Goal: Information Seeking & Learning: Learn about a topic

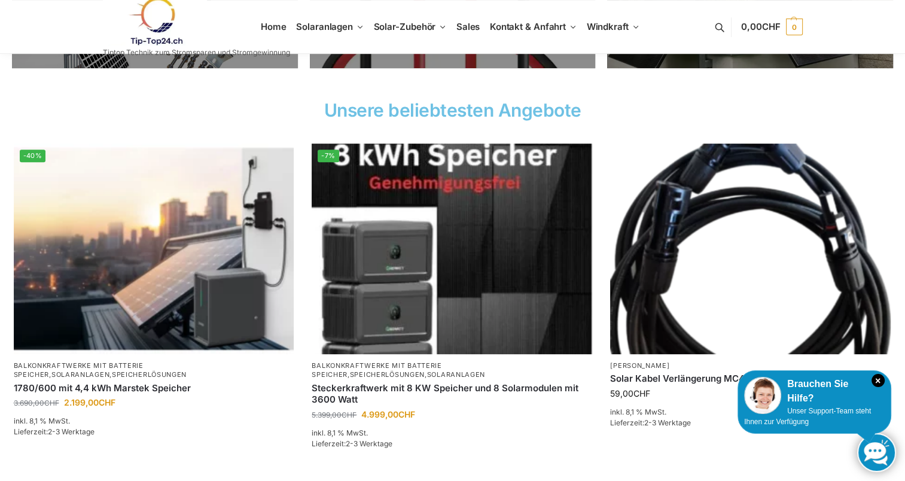
scroll to position [423, 0]
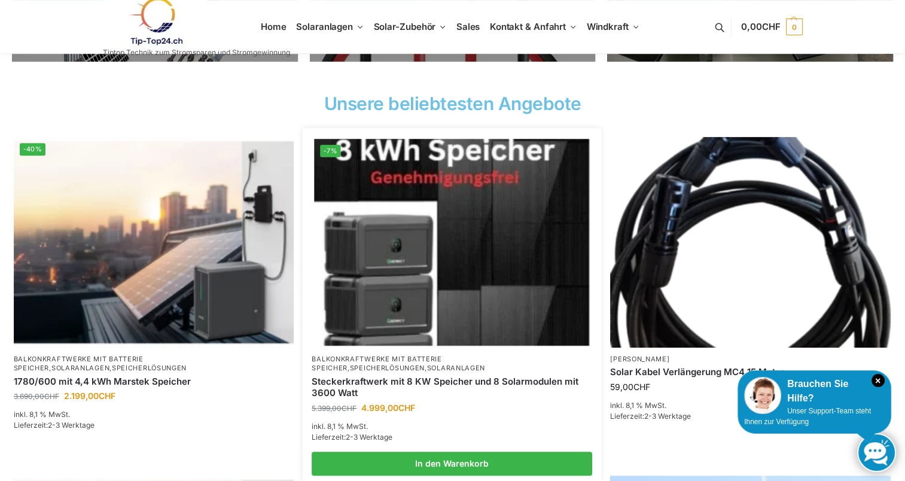
click at [386, 281] on img at bounding box center [452, 242] width 275 height 206
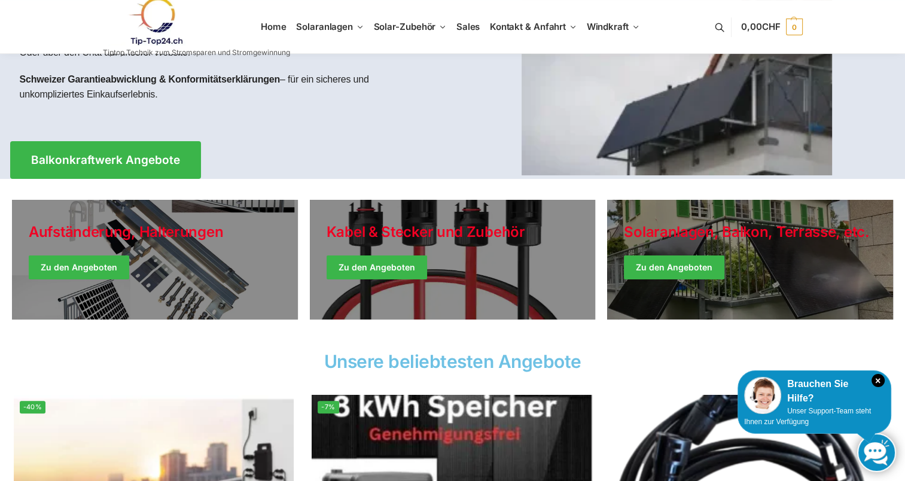
scroll to position [163, 0]
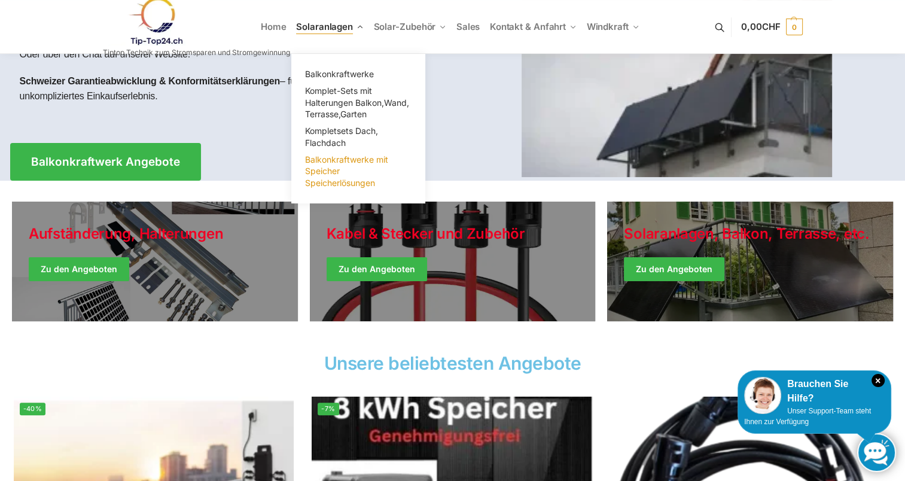
click at [342, 157] on span "Balkonkraftwerke mit Speicher Speicherlösungen" at bounding box center [346, 171] width 83 height 34
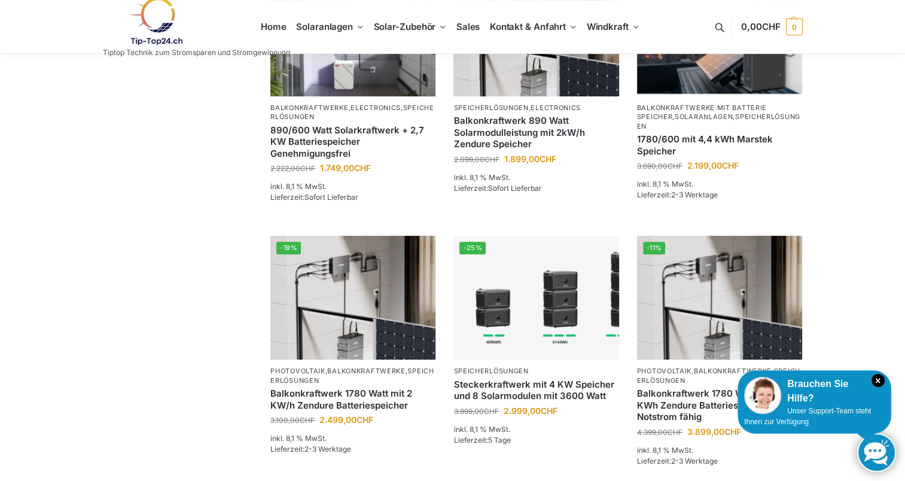
scroll to position [473, 0]
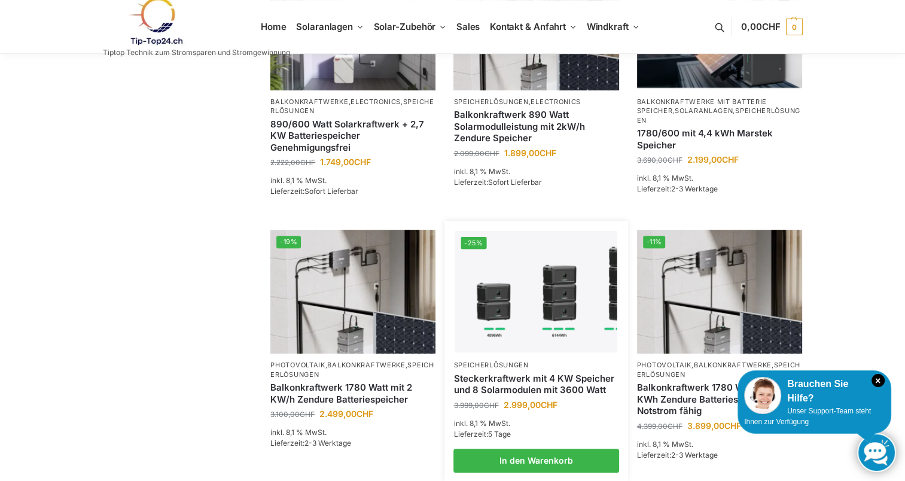
click at [497, 373] on link "Steckerkraftwerk mit 4 KW Speicher und 8 Solarmodulen mit 3600 Watt" at bounding box center [535, 384] width 165 height 23
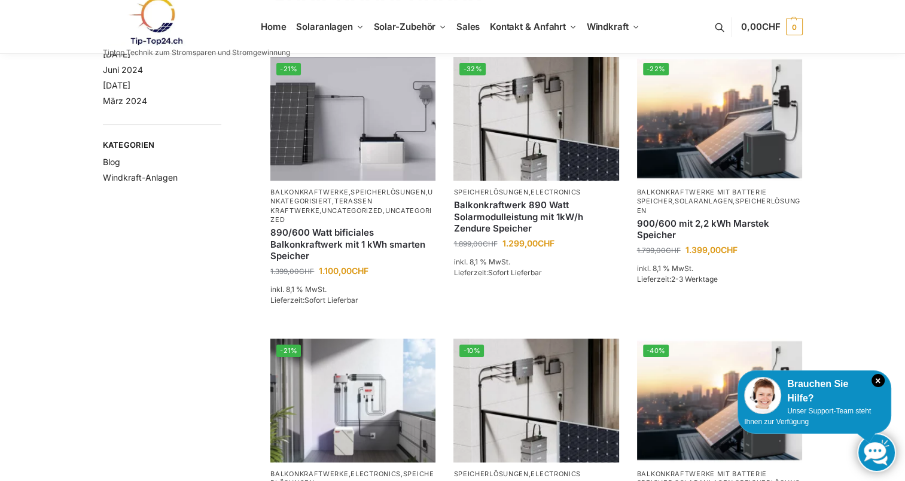
scroll to position [83, 0]
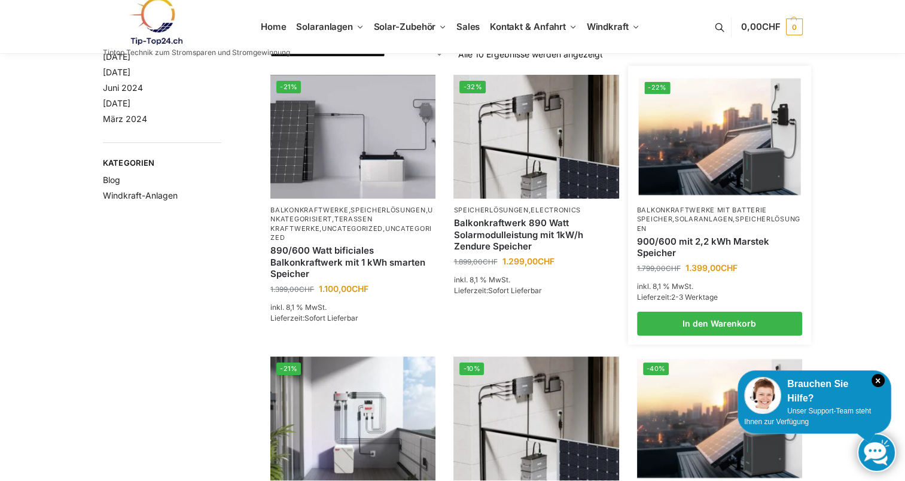
click at [666, 218] on link "Balkonkraftwerke mit Batterie Speicher" at bounding box center [702, 214] width 130 height 17
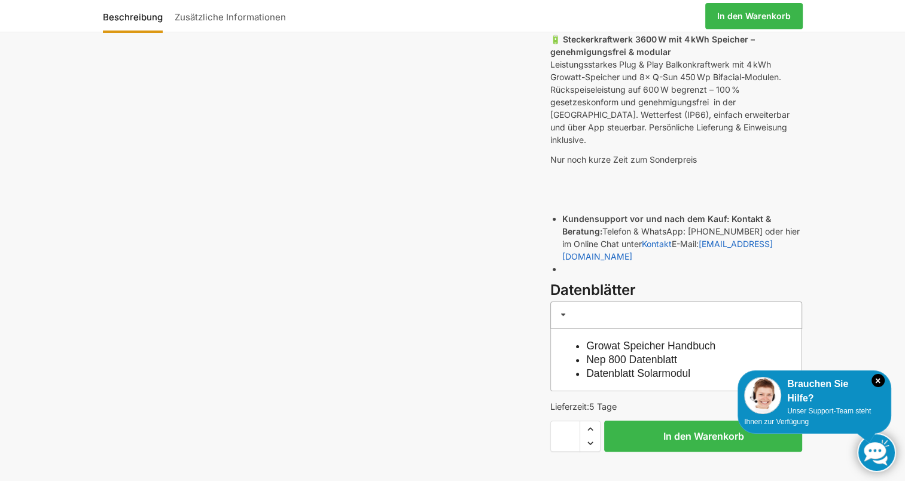
scroll to position [215, 0]
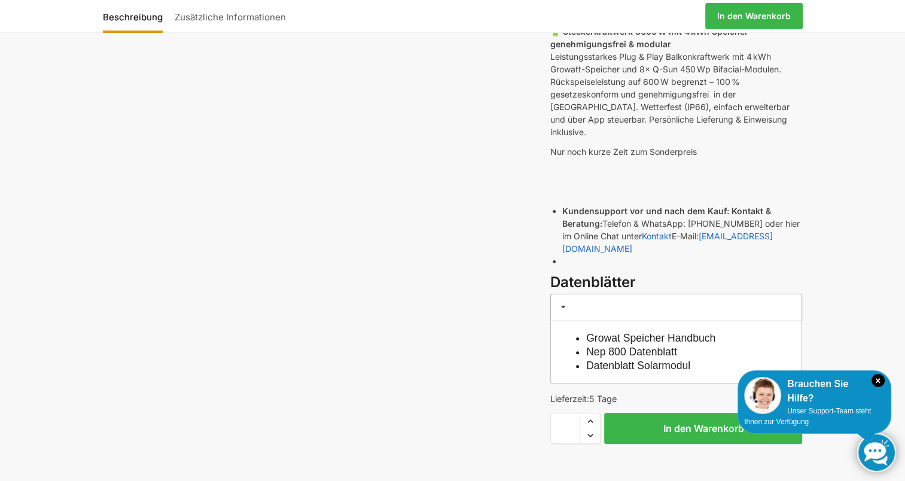
click at [622, 332] on link "Growat Speicher Handbuch" at bounding box center [650, 338] width 129 height 12
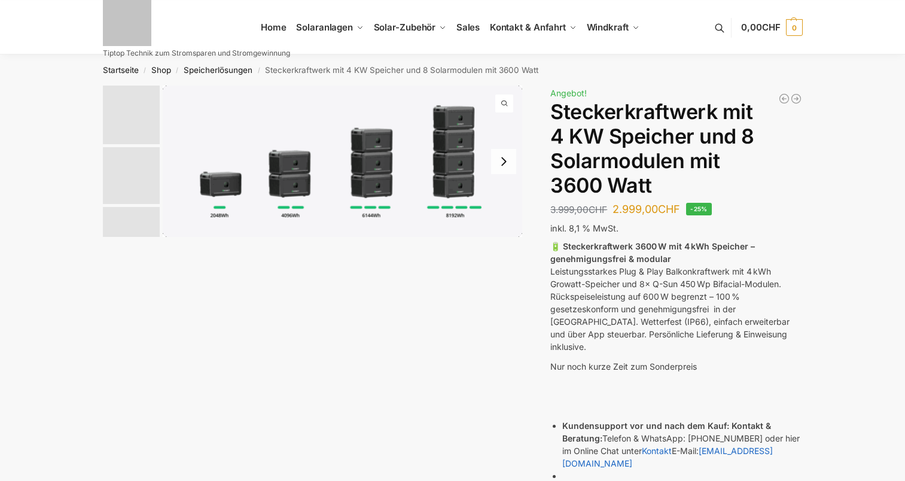
scroll to position [215, 0]
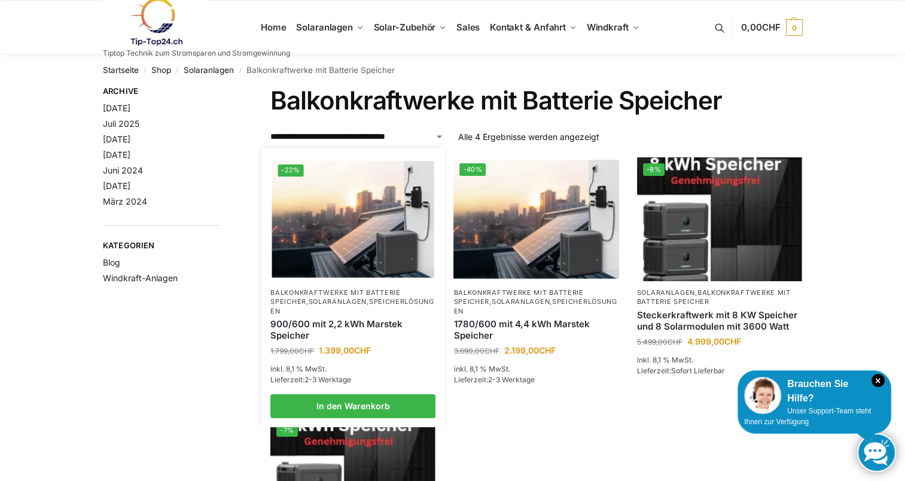
click at [349, 298] on link "Solaranlagen" at bounding box center [338, 301] width 58 height 8
click at [348, 218] on img at bounding box center [353, 219] width 162 height 121
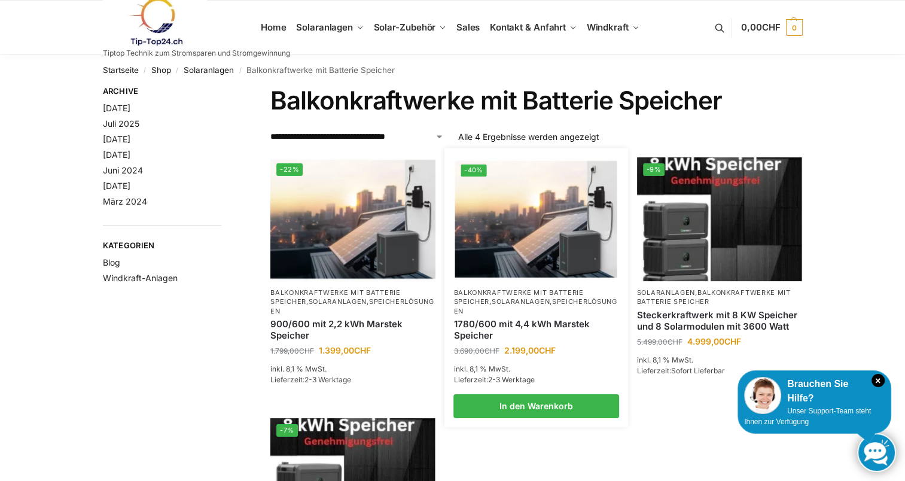
click at [494, 300] on link "Solaranlagen" at bounding box center [521, 301] width 58 height 8
click at [482, 305] on link "Balkonkraftwerke mit Batterie Speicher" at bounding box center [518, 296] width 130 height 17
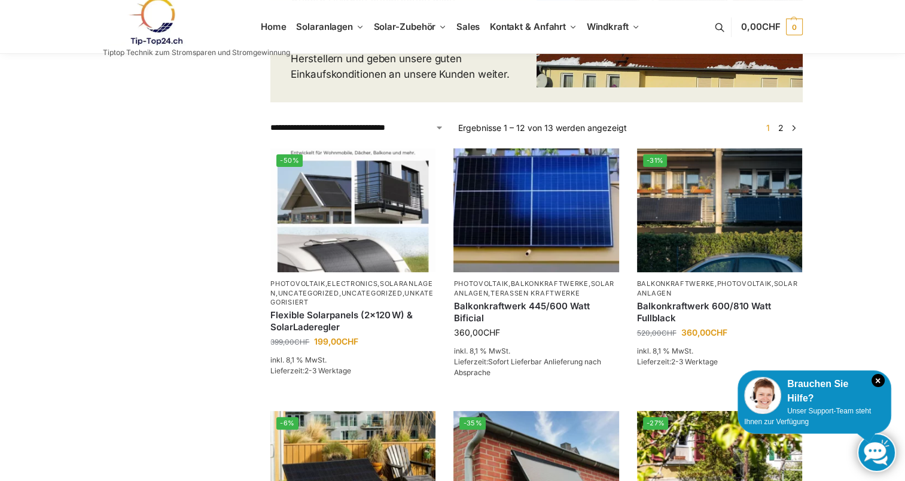
scroll to position [236, 0]
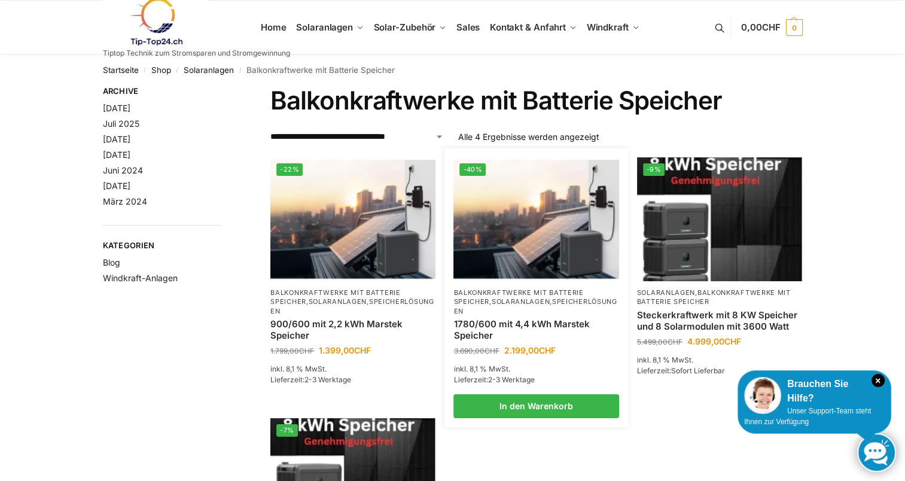
click at [482, 305] on link "Balkonkraftwerke mit Batterie Speicher" at bounding box center [518, 296] width 130 height 17
click at [488, 254] on img at bounding box center [536, 219] width 162 height 121
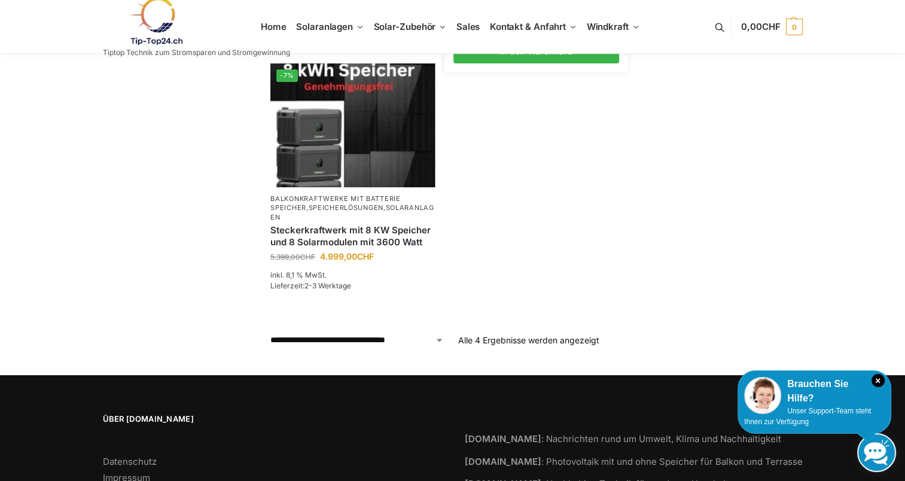
scroll to position [369, 0]
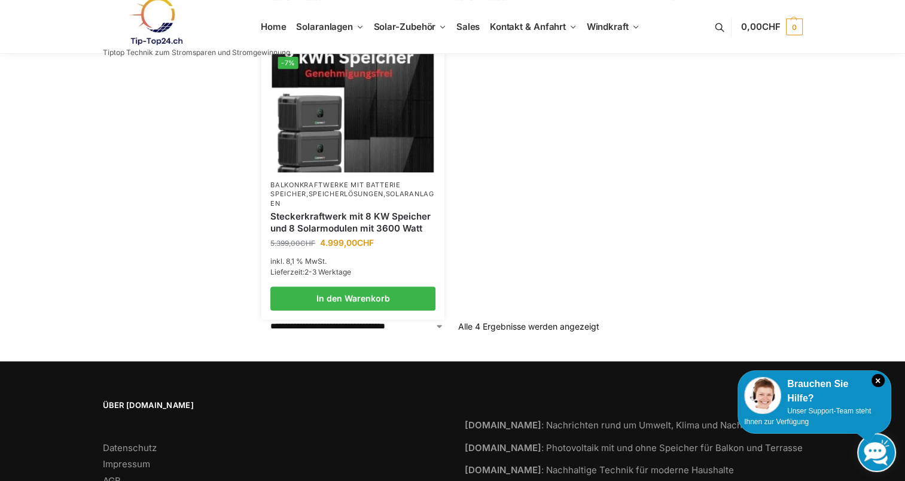
click at [345, 189] on p "Balkonkraftwerke mit Batterie Speicher , Speicherlösungen , Solaranlagen" at bounding box center [352, 195] width 165 height 28
click at [340, 214] on link "Steckerkraftwerk mit 8 KW Speicher und 8 Solarmodulen mit 3600 Watt" at bounding box center [352, 222] width 165 height 23
click at [328, 147] on img at bounding box center [353, 111] width 162 height 121
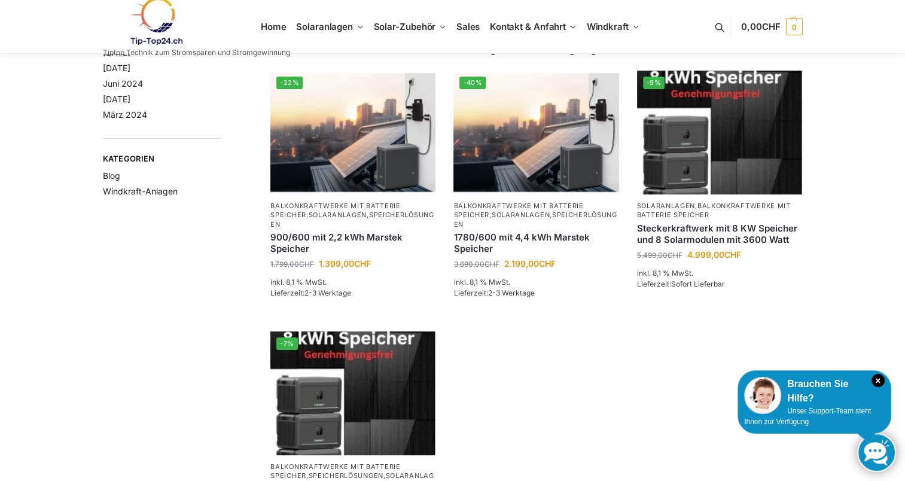
scroll to position [0, 0]
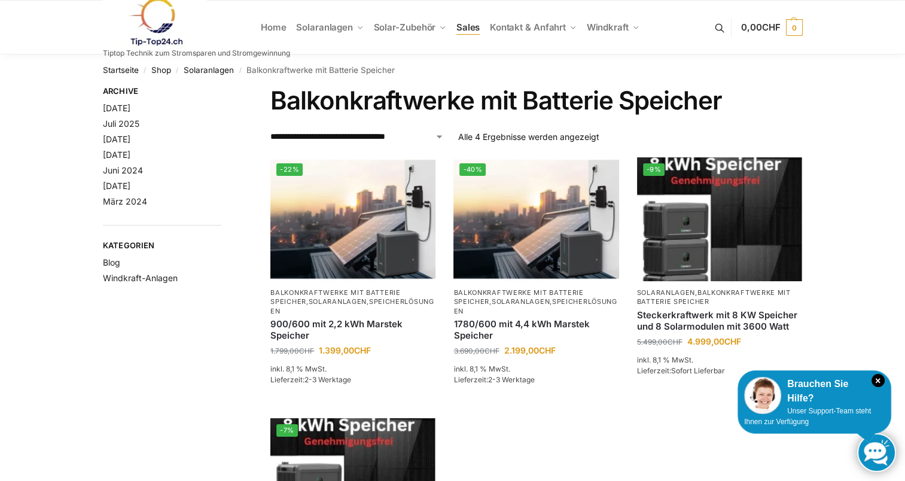
click at [473, 23] on span "Sales" at bounding box center [468, 27] width 24 height 11
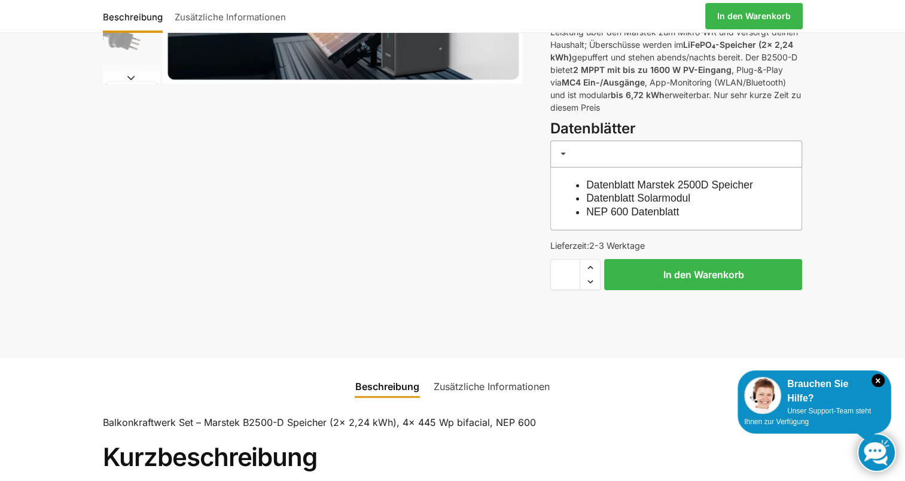
scroll to position [198, 0]
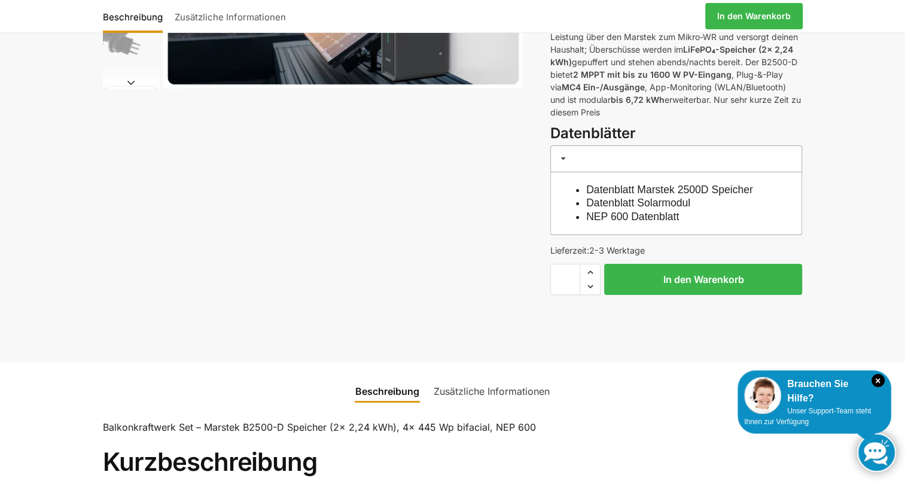
click at [618, 184] on link "Datenblatt Marstek 2500D Speicher" at bounding box center [669, 190] width 167 height 12
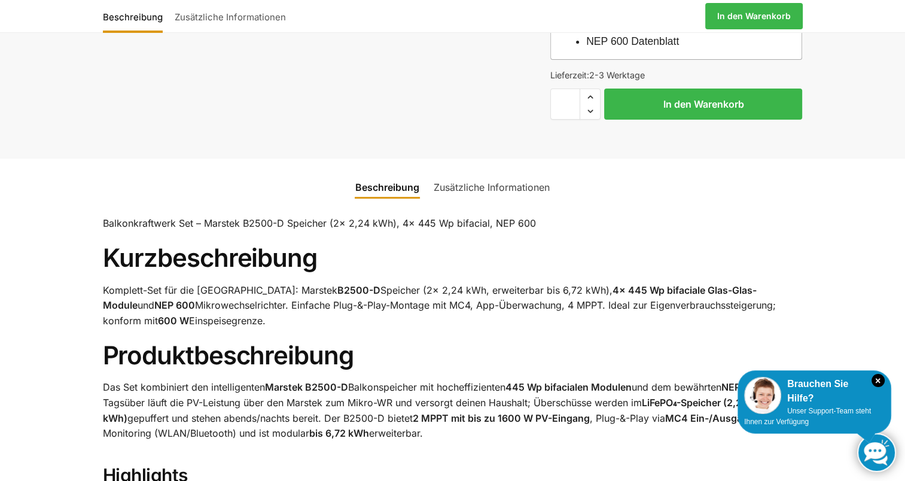
scroll to position [374, 0]
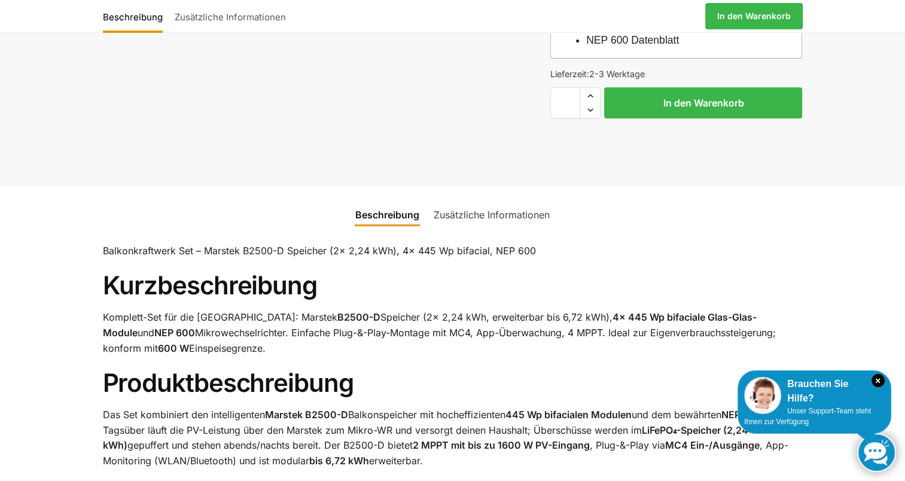
click at [469, 186] on ul "Beschreibung Zusätzliche Informationen" at bounding box center [452, 207] width 855 height 43
click at [463, 212] on link "Zusätzliche Informationen" at bounding box center [492, 214] width 130 height 29
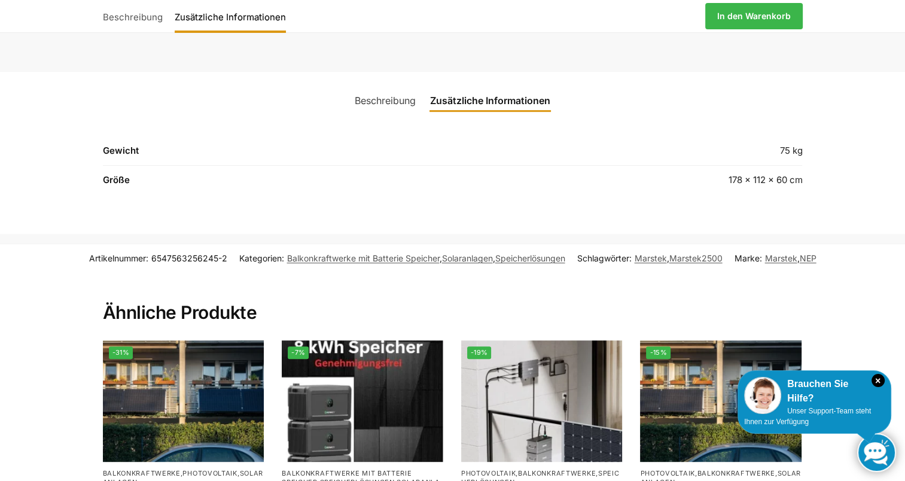
scroll to position [489, 0]
click at [386, 96] on link "Beschreibung" at bounding box center [385, 100] width 75 height 29
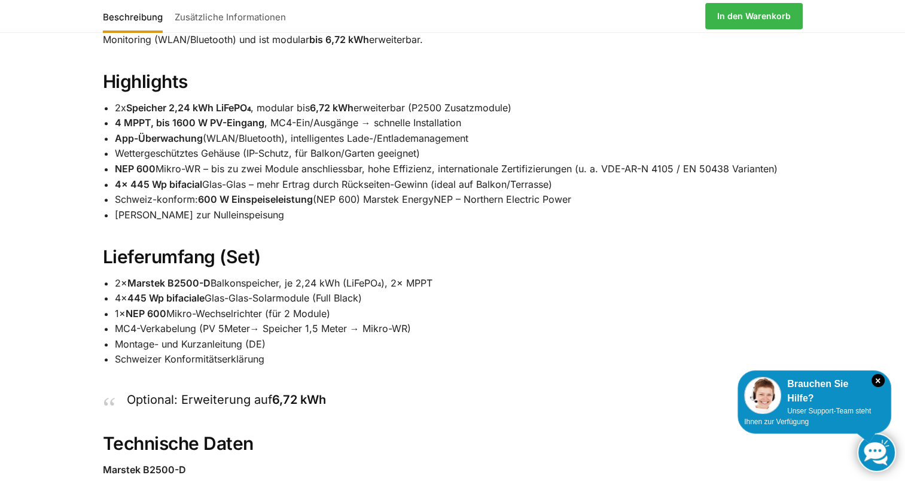
scroll to position [803, 0]
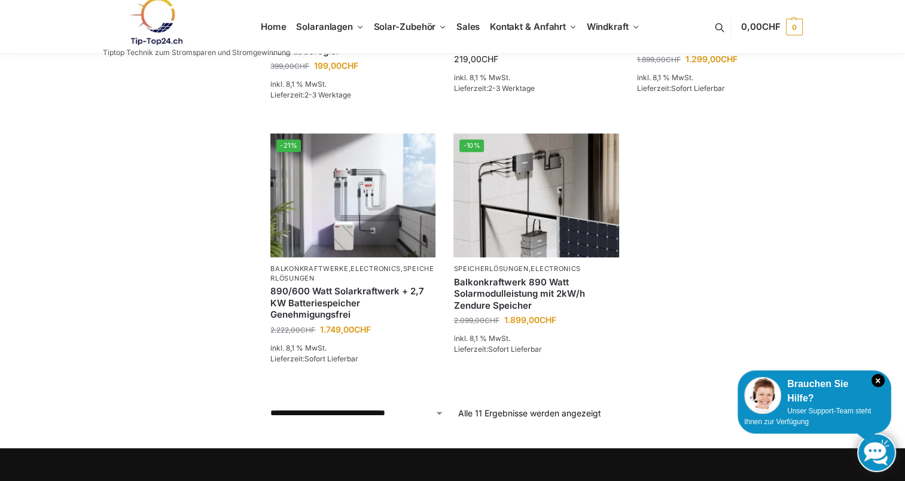
scroll to position [901, 0]
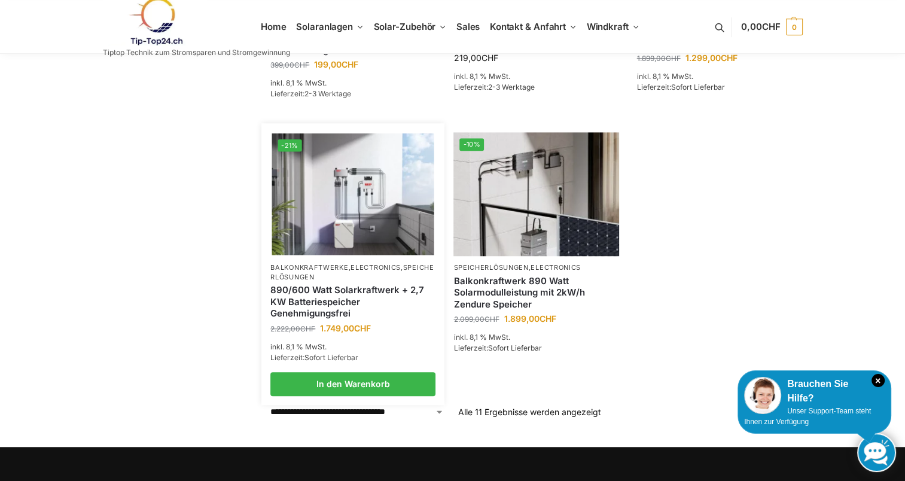
click at [348, 284] on link "890/600 Watt Solarkraftwerk + 2,7 KW Batteriespeicher Genehmigungsfrei" at bounding box center [352, 301] width 165 height 35
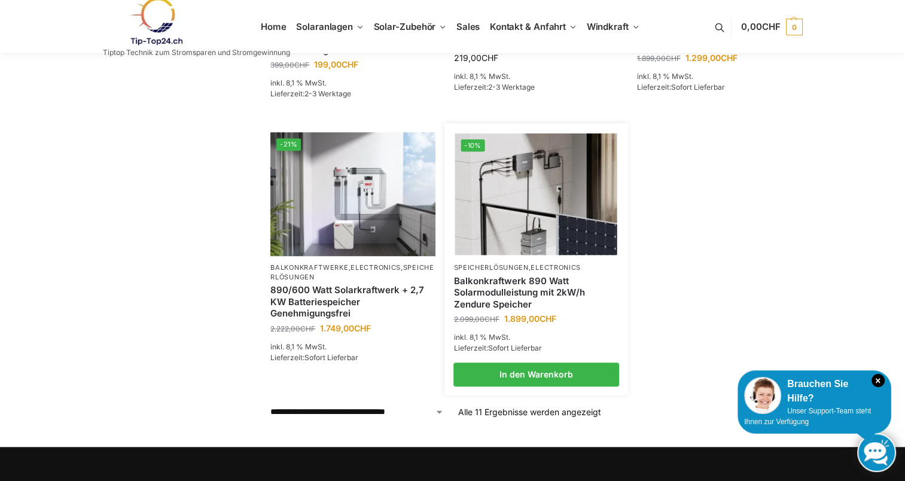
click at [507, 275] on link "Balkonkraftwerk 890 Watt Solarmodulleistung mit 2kW/h Zendure Speicher" at bounding box center [535, 292] width 165 height 35
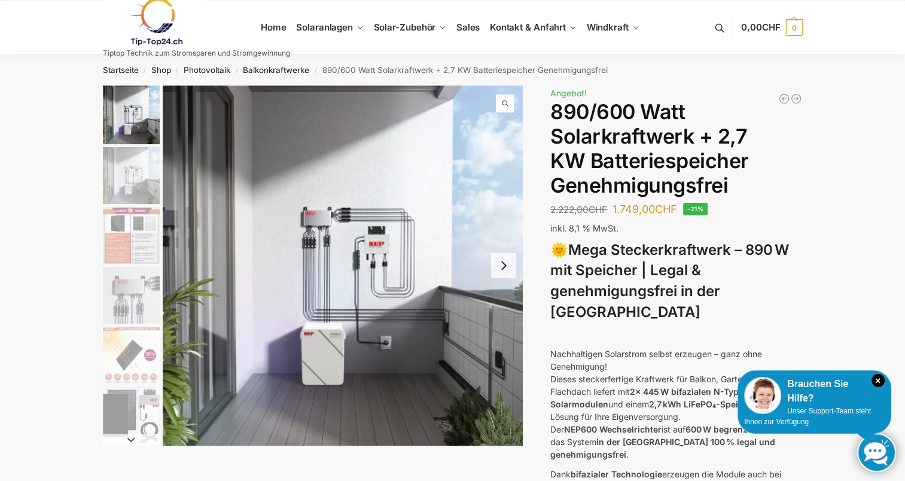
click at [503, 267] on button "Next slide" at bounding box center [503, 265] width 25 height 25
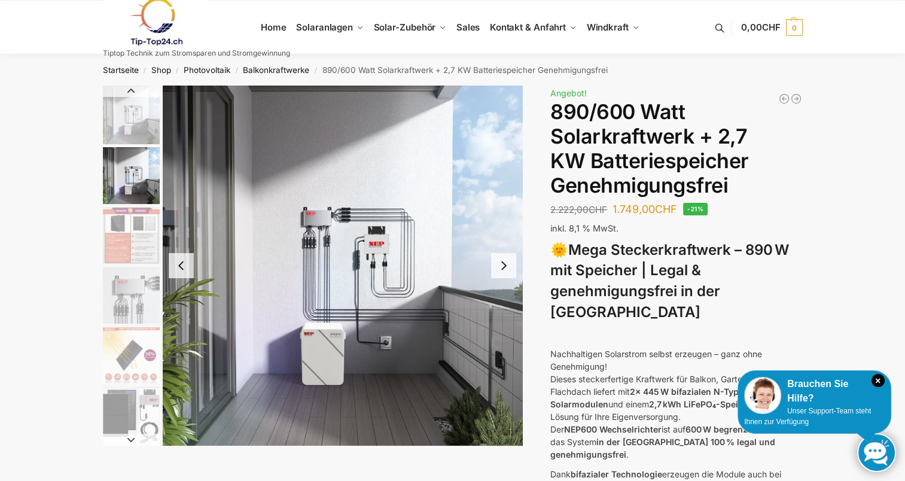
click at [503, 267] on button "Next slide" at bounding box center [503, 265] width 25 height 25
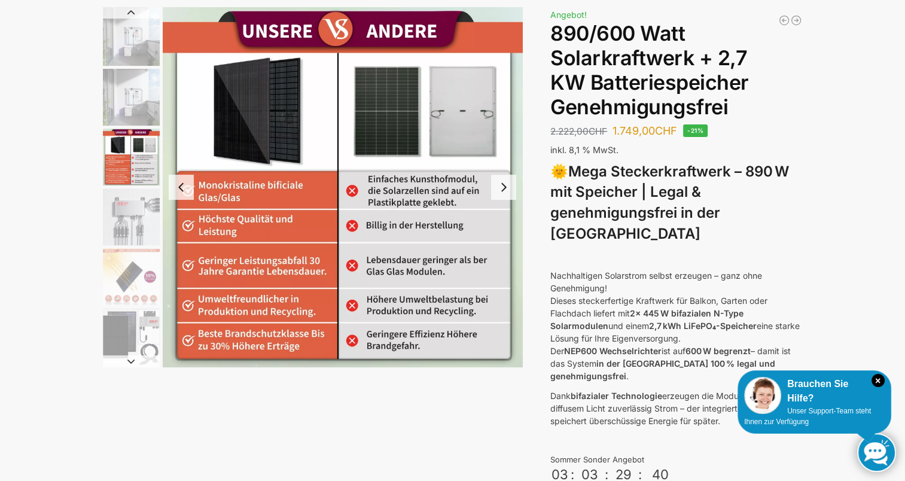
scroll to position [80, 0]
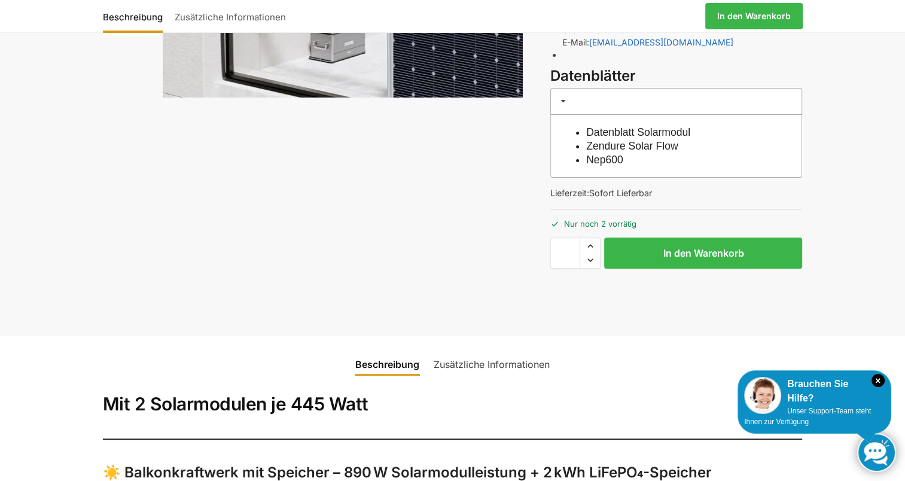
scroll to position [349, 0]
click at [615, 132] on link "Datenblatt Solarmodul" at bounding box center [638, 132] width 104 height 12
